Goal: Obtain resource: Download file/media

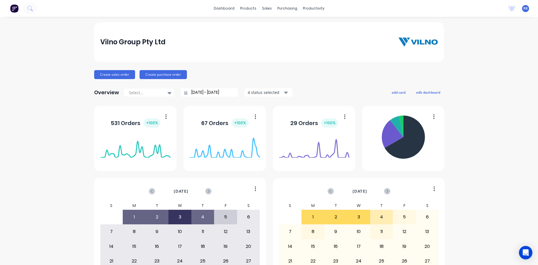
click at [449, 10] on div "dashboard products sales purchasing productivity dashboard products Product Cat…" at bounding box center [269, 8] width 538 height 17
click at [451, 8] on div "dashboard products sales purchasing productivity dashboard products Product Cat…" at bounding box center [269, 8] width 538 height 17
click at [508, 9] on icon at bounding box center [512, 8] width 8 height 6
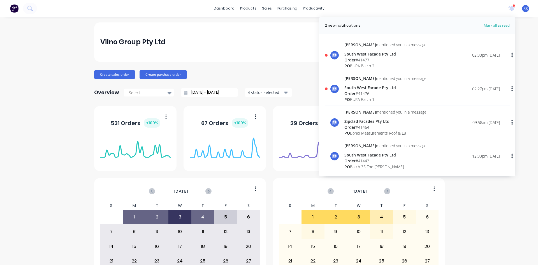
click at [375, 88] on div "South West Facade Pty Ltd" at bounding box center [386, 88] width 82 height 6
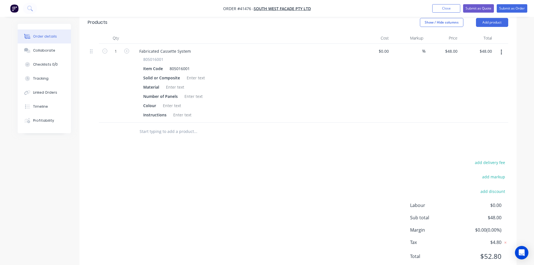
scroll to position [184, 0]
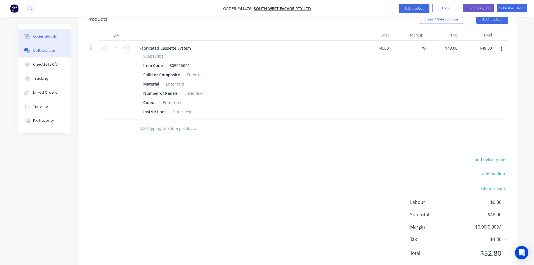
click at [45, 49] on div "Collaborate" at bounding box center [44, 50] width 22 height 5
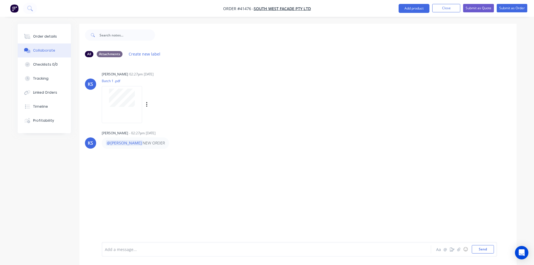
click at [133, 112] on div at bounding box center [122, 104] width 40 height 37
click at [440, 8] on button "Close" at bounding box center [446, 8] width 28 height 8
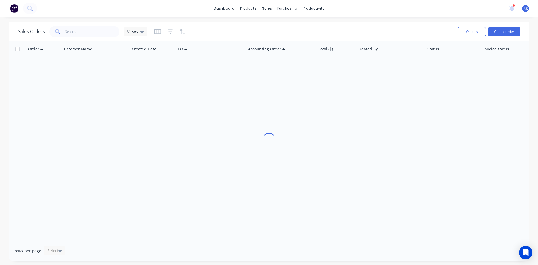
click at [515, 10] on icon at bounding box center [512, 9] width 7 height 6
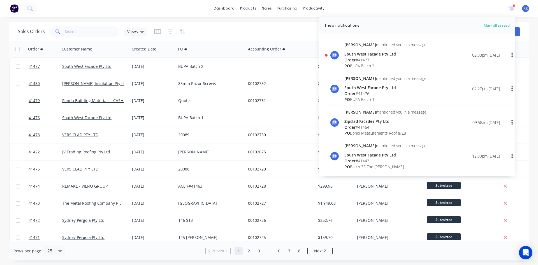
click at [356, 62] on span "Order" at bounding box center [350, 59] width 11 height 5
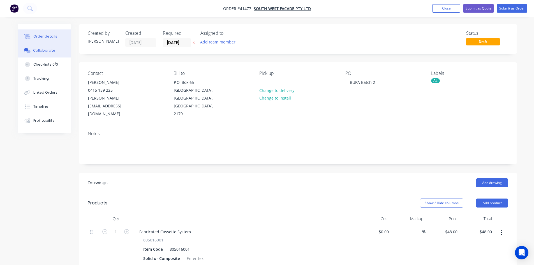
click at [34, 50] on div "Collaborate" at bounding box center [44, 50] width 22 height 5
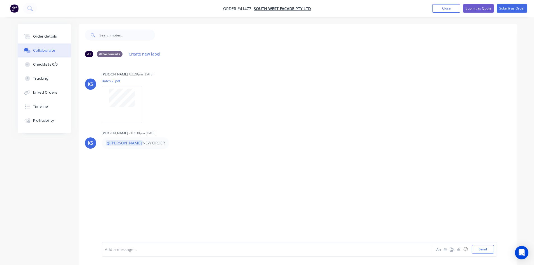
click at [281, 66] on div "KS Kendall Staats 02:29pm 02/09/25 Batch 2 .pdf Labels Download KS Kendall Staa…" at bounding box center [297, 152] width 437 height 180
click at [146, 102] on button "button" at bounding box center [147, 105] width 2 height 8
click at [163, 94] on div "Labels Download" at bounding box center [153, 105] width 103 height 42
click at [445, 9] on button "Close" at bounding box center [446, 8] width 28 height 8
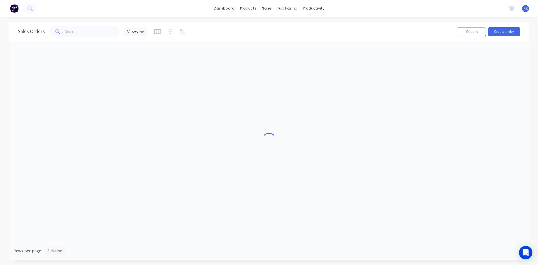
click at [512, 9] on icon at bounding box center [512, 8] width 5 height 4
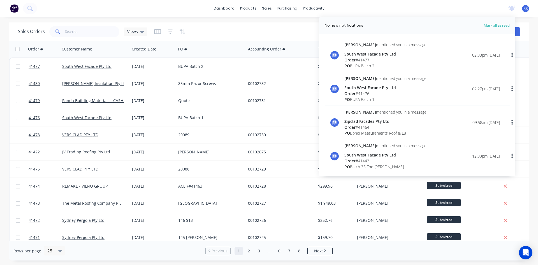
click at [377, 93] on div "Order # 41476" at bounding box center [386, 94] width 82 height 6
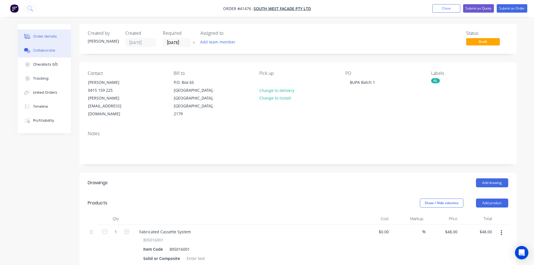
click at [28, 51] on icon at bounding box center [28, 51] width 4 height 3
